Goal: Task Accomplishment & Management: Use online tool/utility

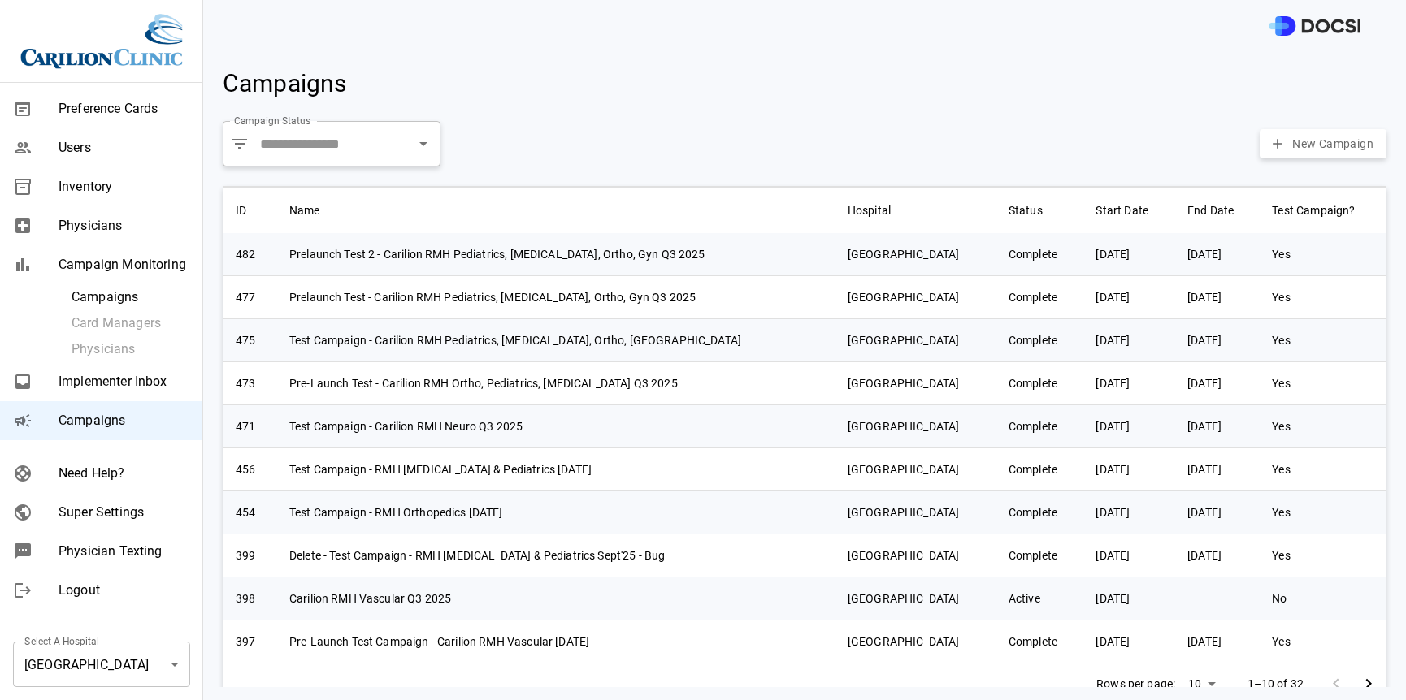
click at [127, 657] on body "Preference Cards Users Inventory Physicians Campaign Monitoring Campaigns Card …" at bounding box center [703, 350] width 1406 height 700
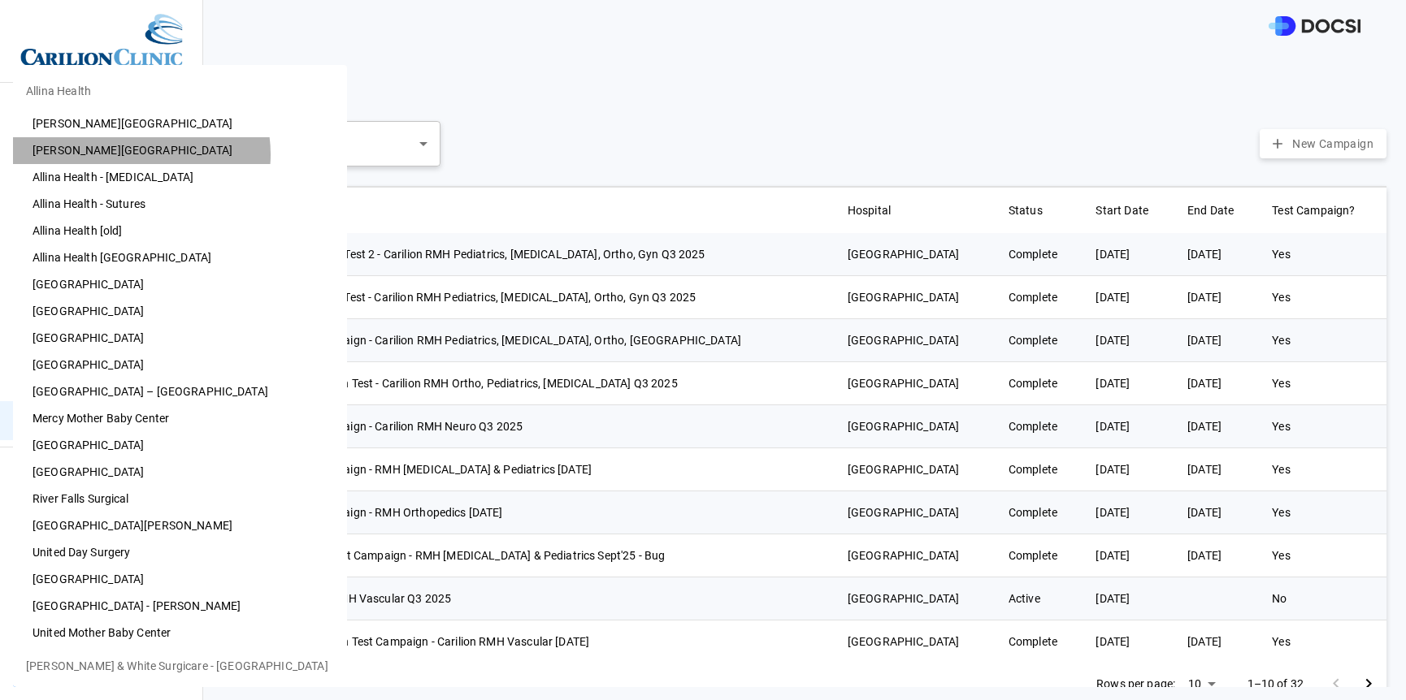
click at [141, 154] on li "[PERSON_NAME][GEOGRAPHIC_DATA]" at bounding box center [180, 150] width 334 height 27
type input "**"
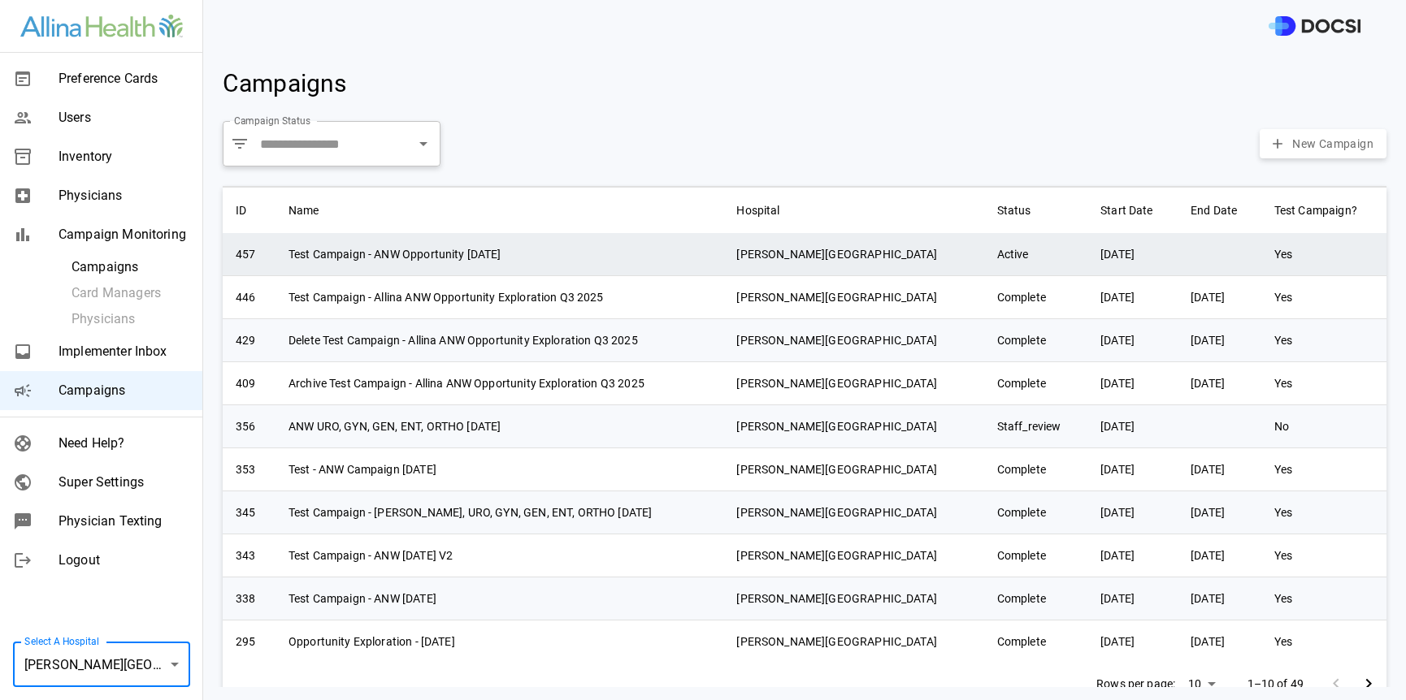
click at [653, 267] on td "Test Campaign - ANW Opportunity [DATE]" at bounding box center [499, 254] width 448 height 43
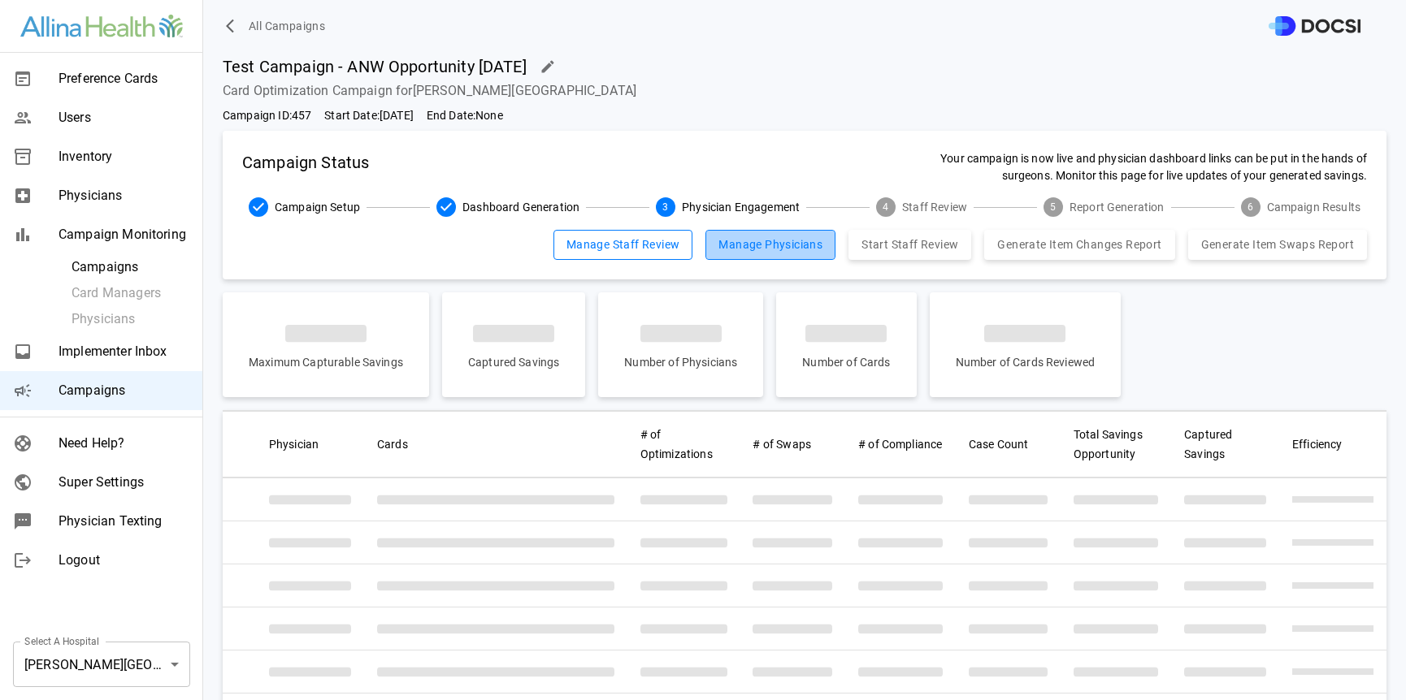
click at [811, 250] on button "Manage Physicians" at bounding box center [770, 245] width 130 height 30
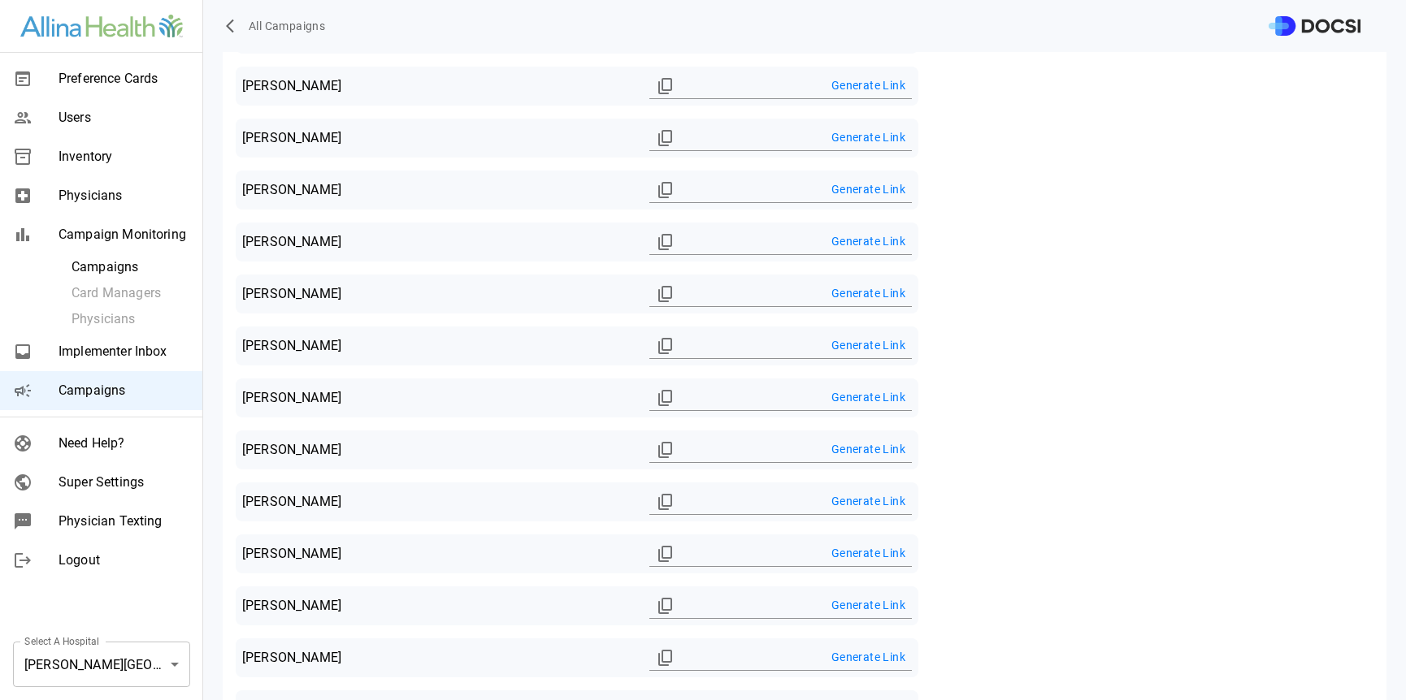
scroll to position [321, 0]
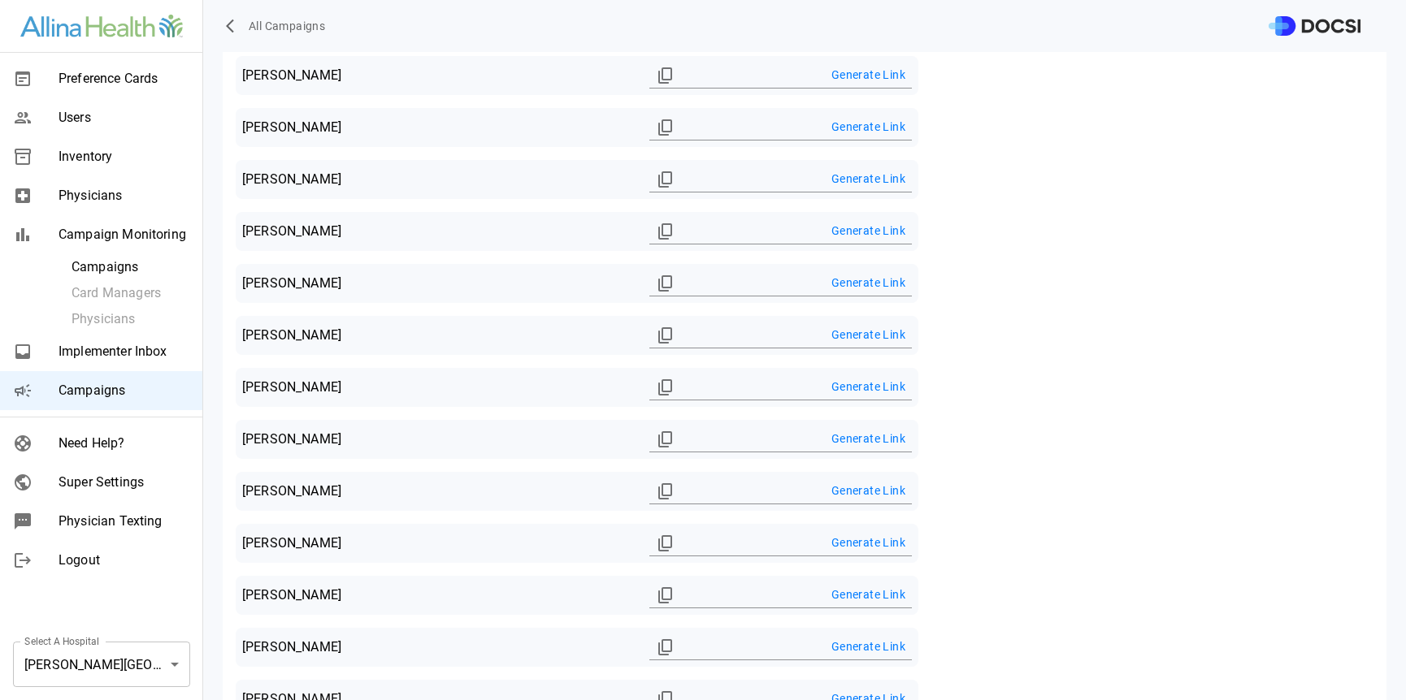
click at [865, 132] on button "Generate Link" at bounding box center [868, 127] width 87 height 30
type input "**********"
click at [656, 129] on icon "Copied!" at bounding box center [666, 128] width 20 height 20
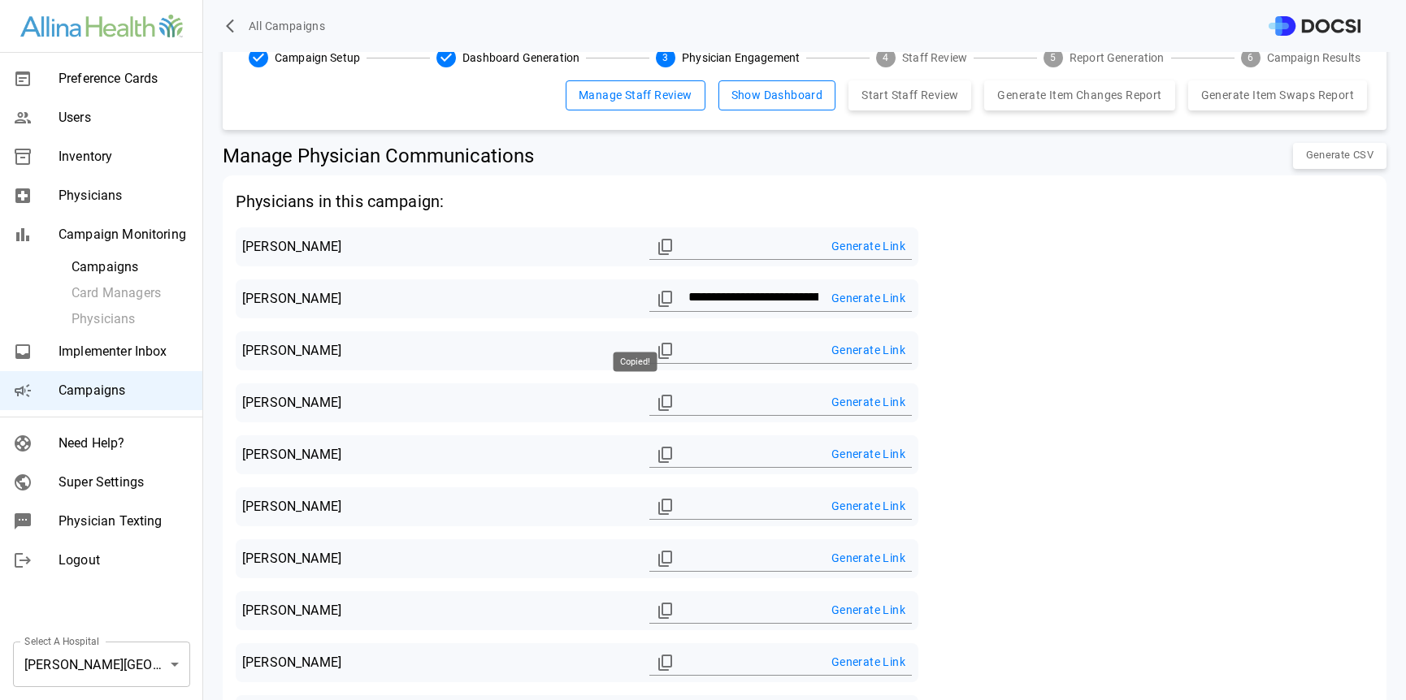
scroll to position [0, 0]
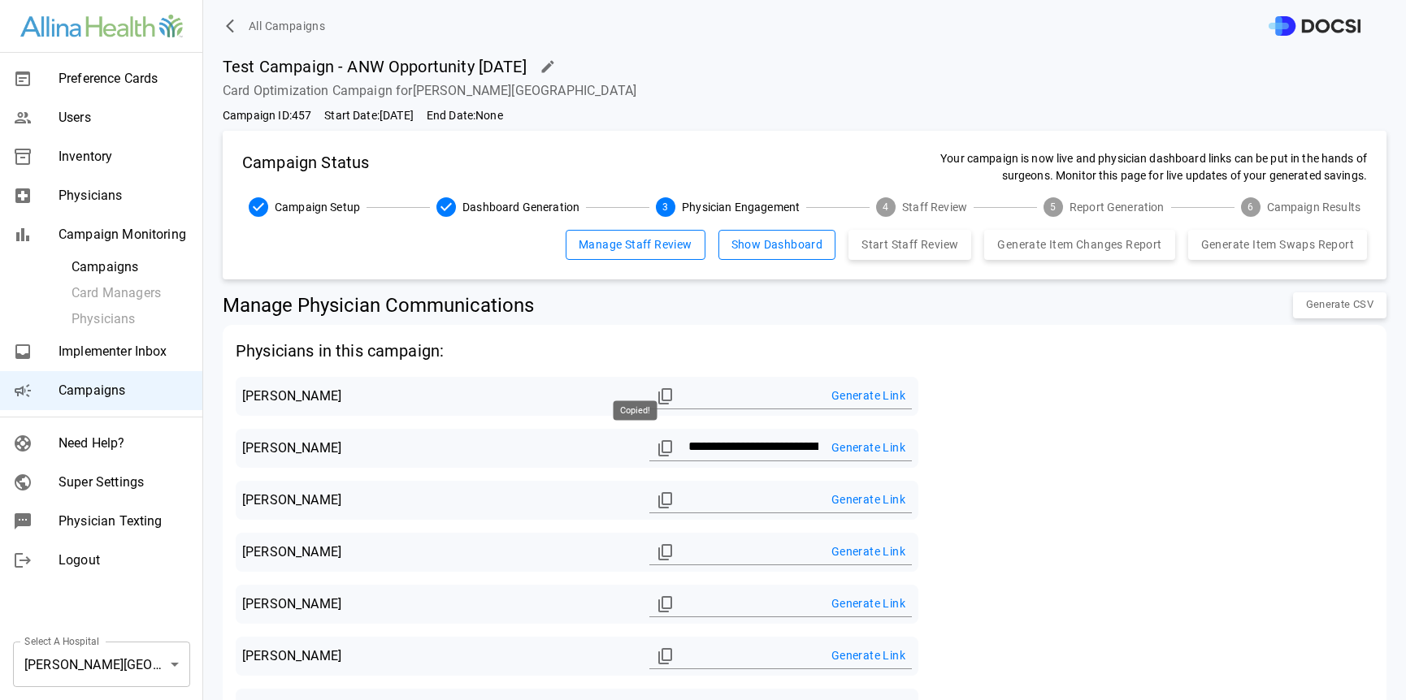
click at [759, 262] on div "Campaign Status Your campaign is now live and physician dashboard links can be …" at bounding box center [805, 205] width 1164 height 149
click at [759, 253] on button "Show Dashboard" at bounding box center [777, 245] width 118 height 30
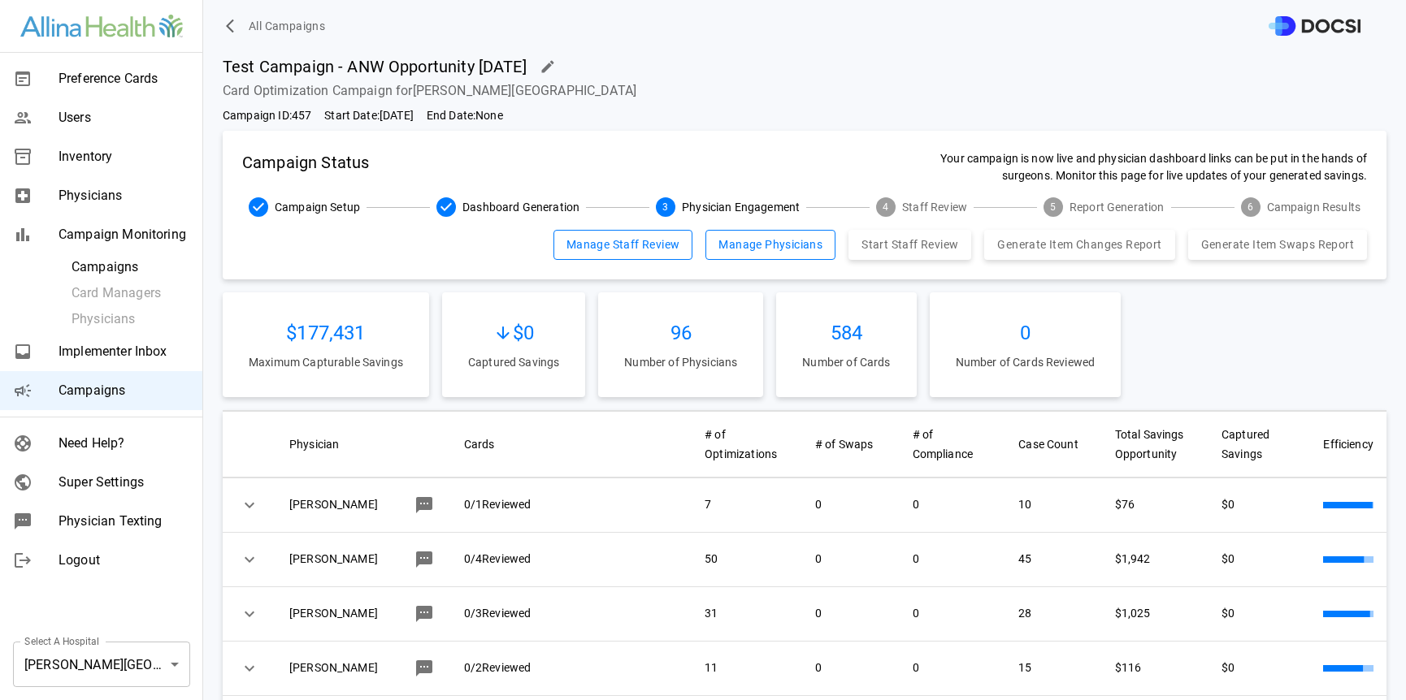
click at [810, 232] on button "Manage Physicians" at bounding box center [770, 245] width 130 height 30
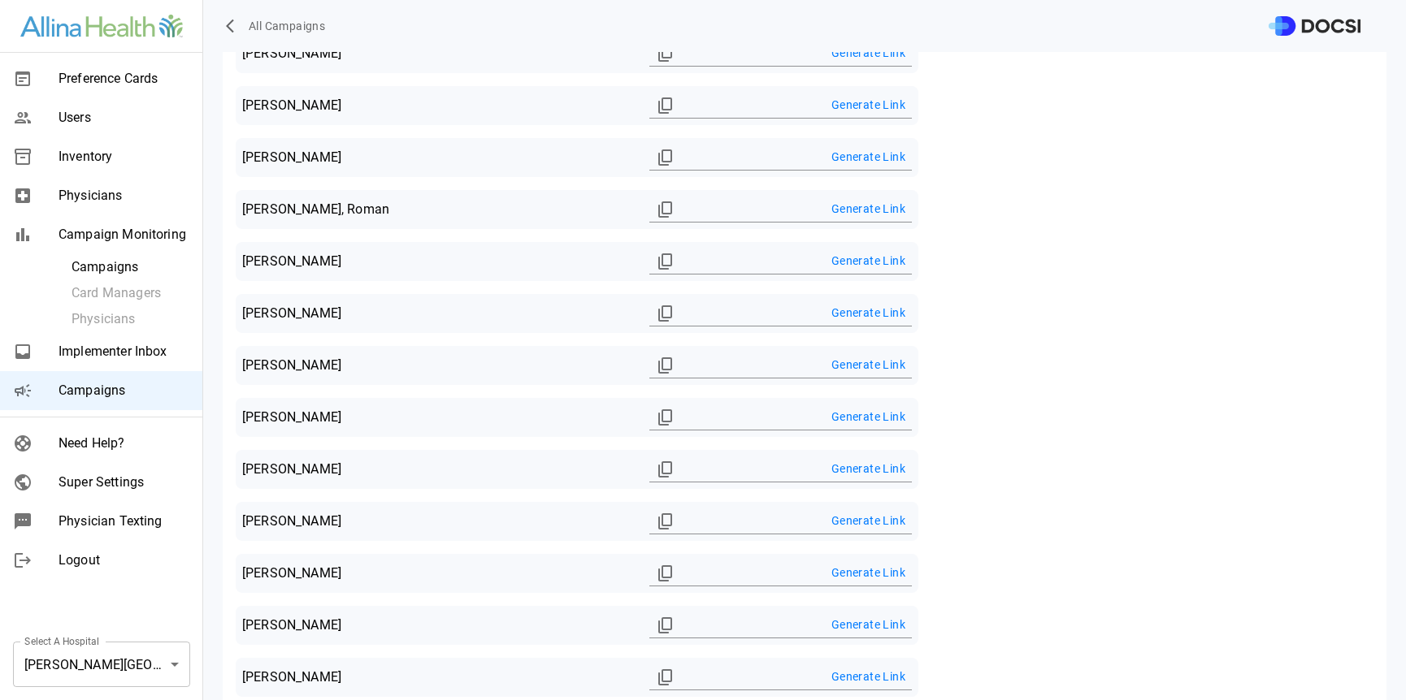
scroll to position [1516, 0]
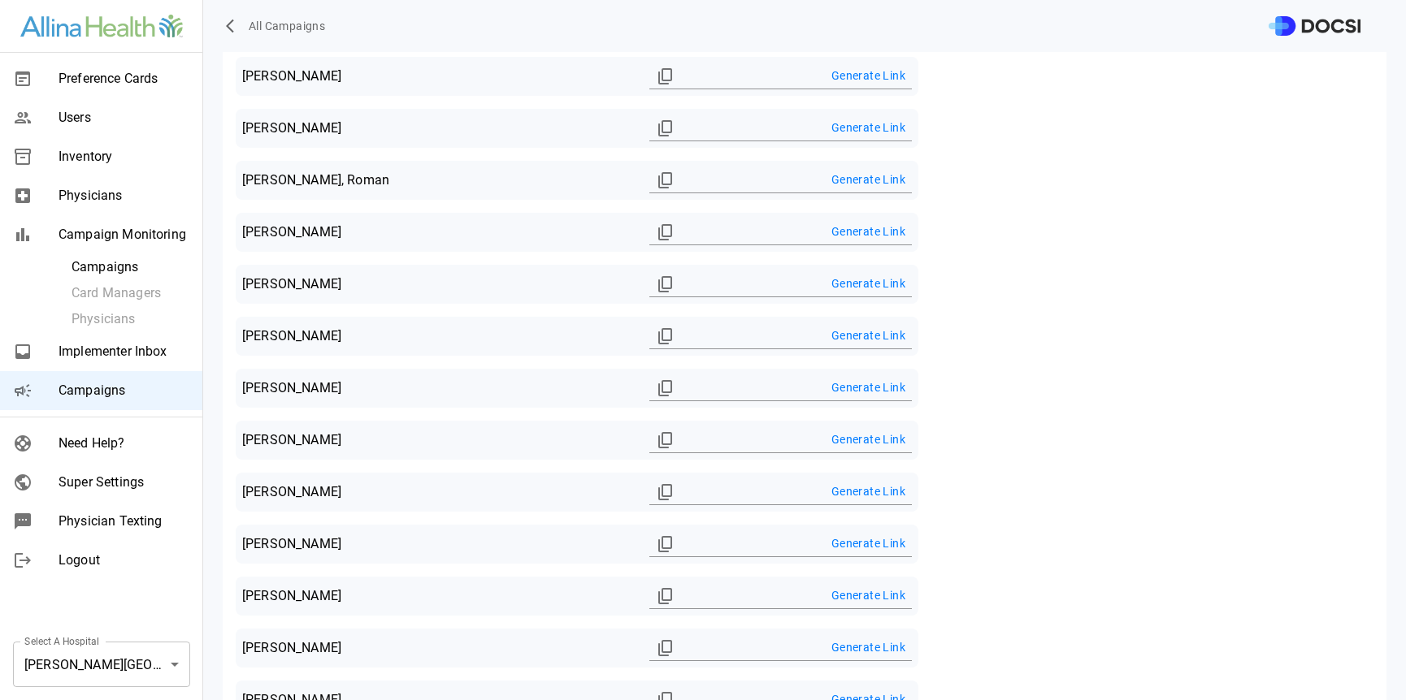
click at [875, 486] on button "Generate Link" at bounding box center [868, 492] width 87 height 30
type input "**********"
click at [656, 500] on icon "Copied!" at bounding box center [666, 493] width 20 height 20
click at [869, 498] on button "Generate Link" at bounding box center [868, 492] width 87 height 30
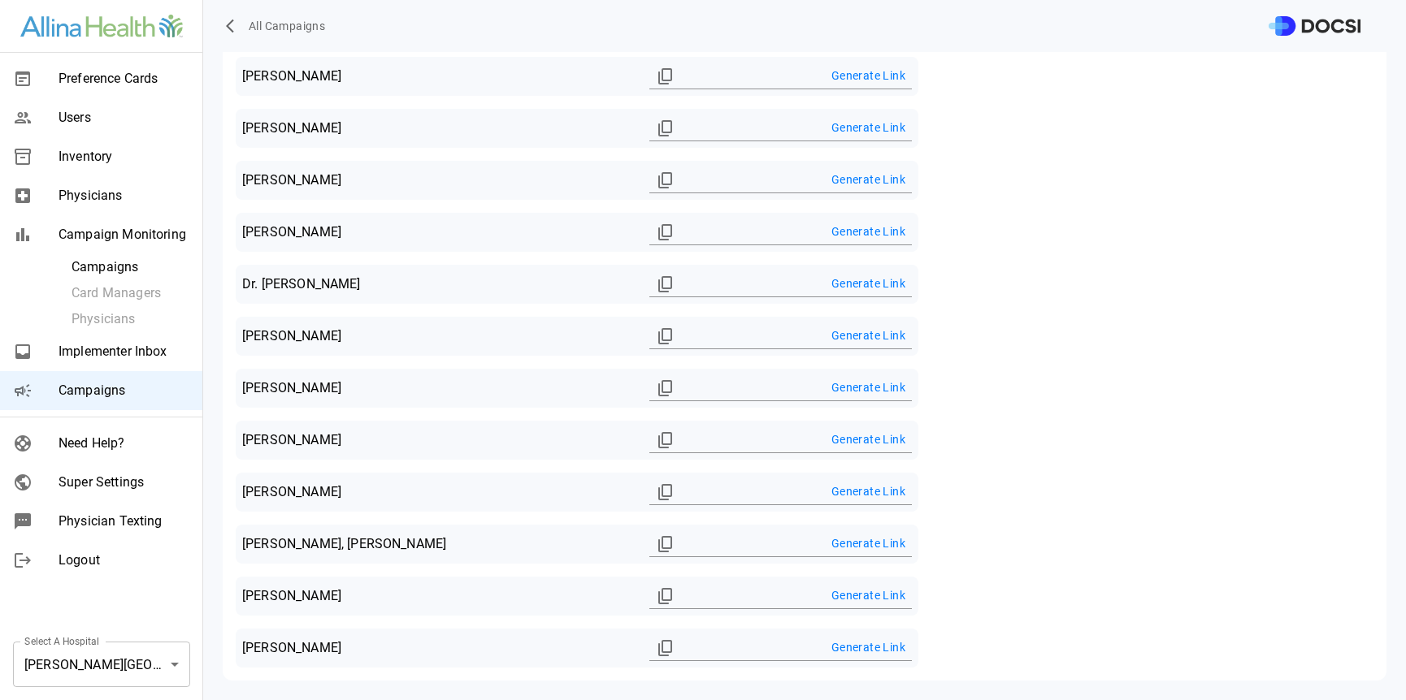
type input "**********"
click at [656, 486] on icon "Copied!" at bounding box center [666, 493] width 20 height 20
click at [656, 488] on icon "Copied!" at bounding box center [666, 493] width 20 height 20
